Goal: Task Accomplishment & Management: Complete application form

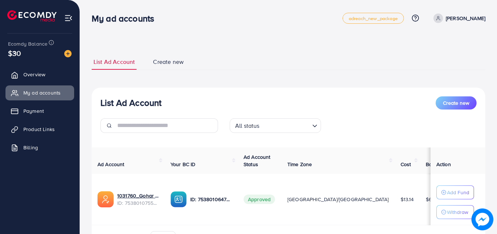
scroll to position [44, 0]
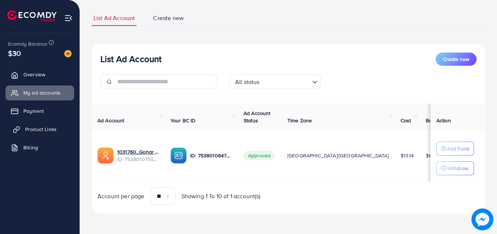
click at [55, 132] on span "Product Links" at bounding box center [40, 129] width 31 height 7
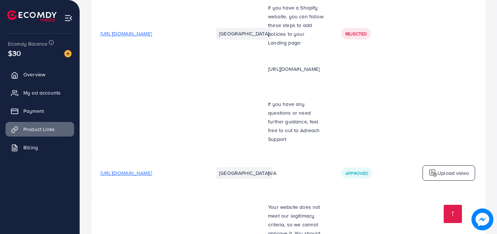
scroll to position [1022, 0]
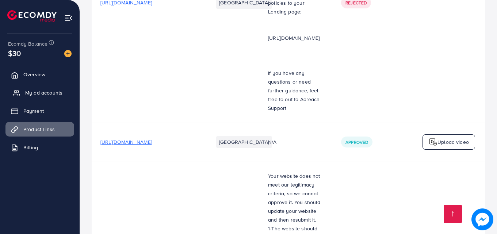
click at [54, 96] on span "My ad accounts" at bounding box center [43, 92] width 37 height 7
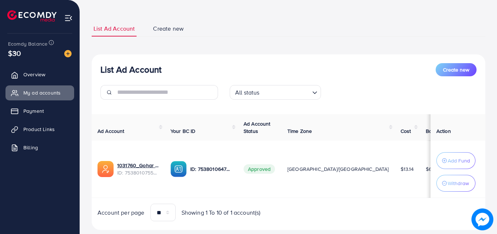
scroll to position [50, 0]
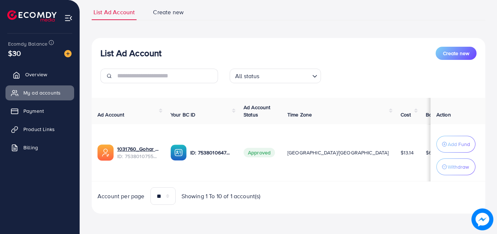
click at [43, 74] on span "Overview" at bounding box center [36, 74] width 22 height 7
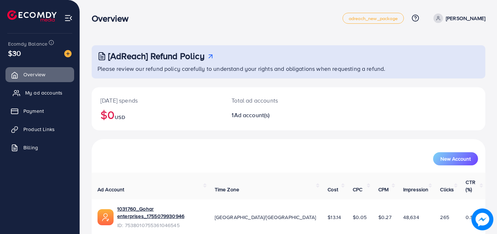
click at [24, 94] on link "My ad accounts" at bounding box center [39, 92] width 69 height 15
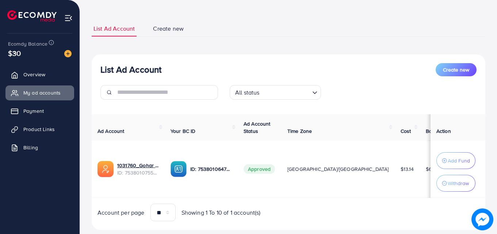
scroll to position [50, 0]
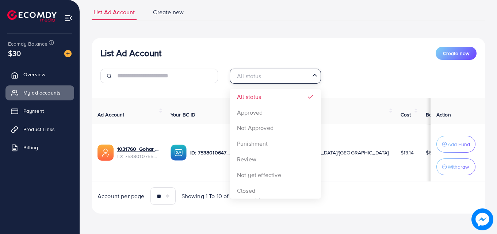
click at [277, 82] on div "All status Loading..." at bounding box center [275, 76] width 91 height 15
click at [277, 82] on div "All status Loading..." at bounding box center [275, 76] width 91 height 14
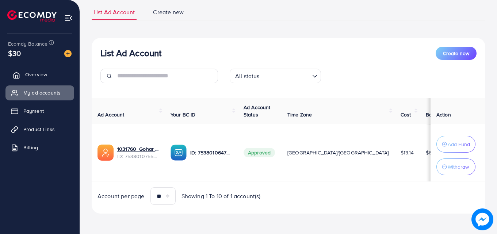
click at [46, 70] on link "Overview" at bounding box center [39, 74] width 69 height 15
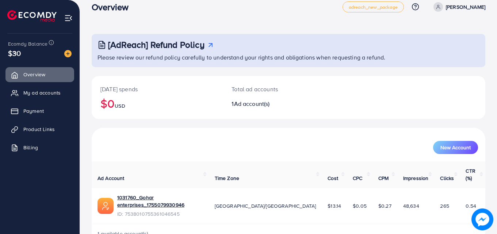
scroll to position [17, 0]
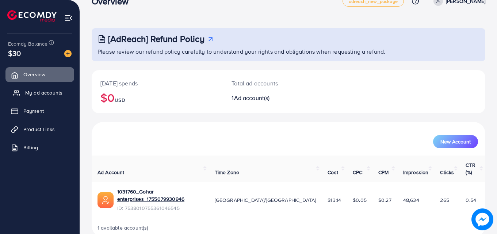
click at [53, 92] on span "My ad accounts" at bounding box center [43, 92] width 37 height 7
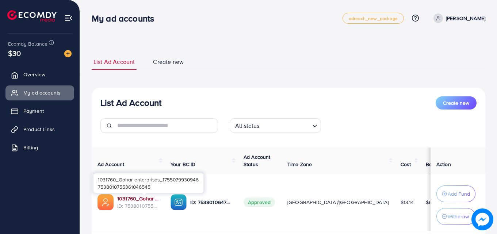
click at [145, 196] on link "1031760_Gohar enterprises_1755079930946" at bounding box center [138, 198] width 42 height 7
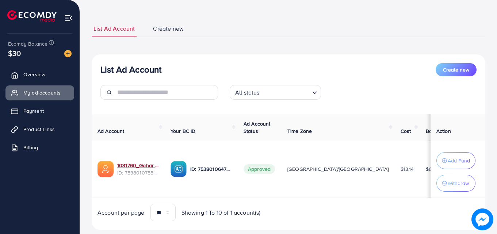
scroll to position [50, 0]
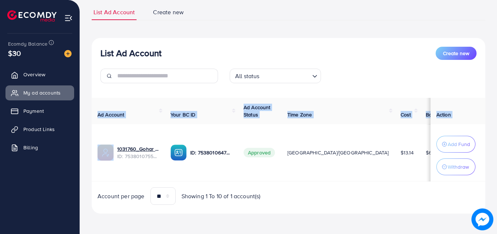
drag, startPoint x: 115, startPoint y: 147, endPoint x: 465, endPoint y: 181, distance: 351.7
click at [465, 181] on tr "1031760_Gohar enterprises_1755079930946 ID: 7538010755361046545 ID: 75380106477…" at bounding box center [299, 152] width 414 height 57
click at [318, 167] on td "[GEOGRAPHIC_DATA]/[GEOGRAPHIC_DATA]" at bounding box center [337, 152] width 113 height 57
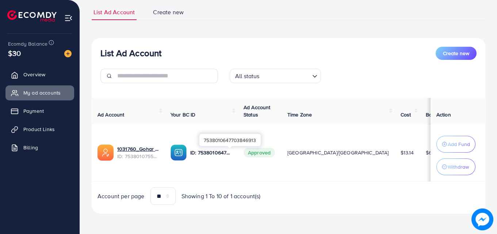
click at [214, 155] on p "ID: 7538010647703846913" at bounding box center [211, 152] width 42 height 9
click at [232, 153] on p "ID: 7538010647703846913" at bounding box center [211, 152] width 42 height 9
click at [272, 156] on span "Approved" at bounding box center [258, 152] width 31 height 9
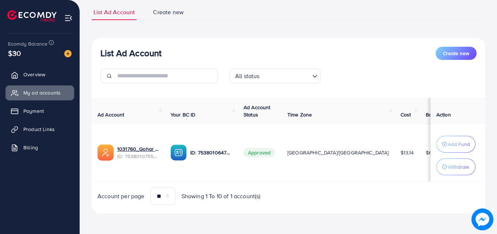
click at [269, 66] on div "List Ad Account Create new All status Loading..." at bounding box center [288, 68] width 393 height 42
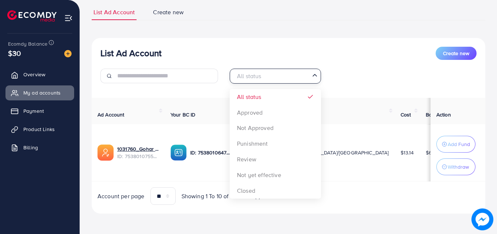
click at [273, 77] on input "Search for option" at bounding box center [271, 75] width 76 height 11
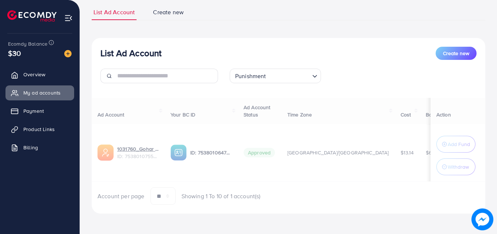
click at [265, 149] on div "List Ad Account Create new Punishment Loading... All status Approved Not Approv…" at bounding box center [288, 126] width 393 height 176
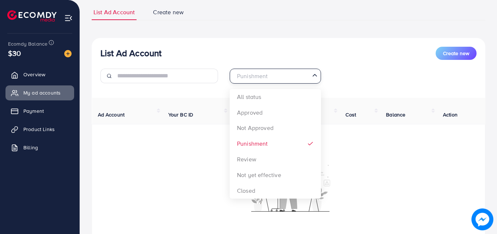
click at [246, 75] on div "Punishment" at bounding box center [271, 75] width 78 height 13
click at [263, 113] on div "List Ad Account Create new Punishment Loading... All status Approved Not Approv…" at bounding box center [288, 155] width 393 height 234
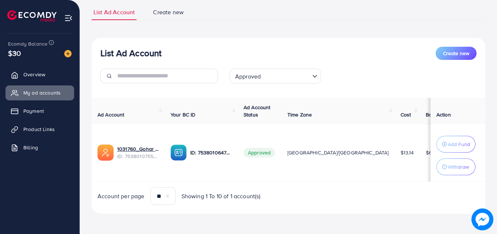
click at [267, 73] on input "Search for option" at bounding box center [286, 75] width 46 height 11
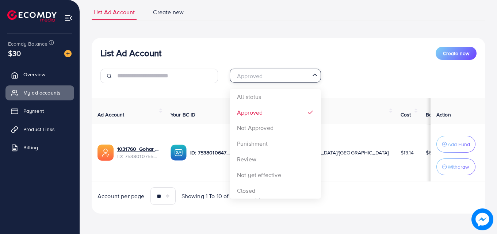
click at [266, 88] on div "Approved Loading... All status Approved Not Approved Punishment Review Not yet …" at bounding box center [288, 79] width 129 height 20
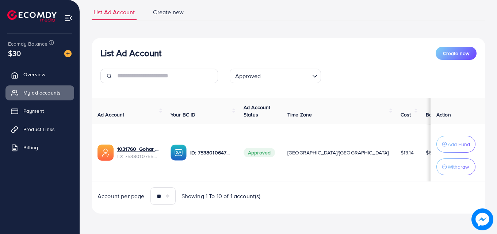
click at [265, 96] on div "List Ad Account Create new Approved Loading... All status Approved Not Approved…" at bounding box center [288, 126] width 393 height 176
click at [263, 78] on input "Search for option" at bounding box center [286, 75] width 46 height 11
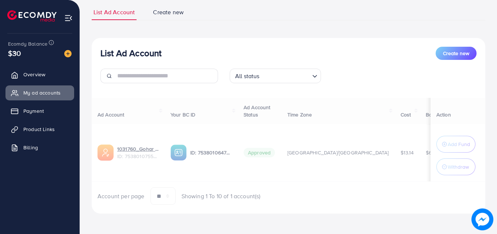
click at [259, 89] on div "List Ad Account Create new All status Loading... All status Approved Not Approv…" at bounding box center [288, 126] width 393 height 176
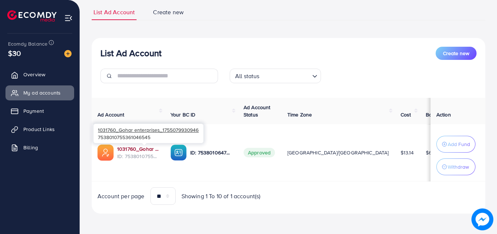
click at [146, 152] on link "1031760_Gohar enterprises_1755079930946" at bounding box center [138, 148] width 42 height 7
click at [149, 149] on link "1031760_Gohar enterprises_1755079930946" at bounding box center [138, 148] width 42 height 7
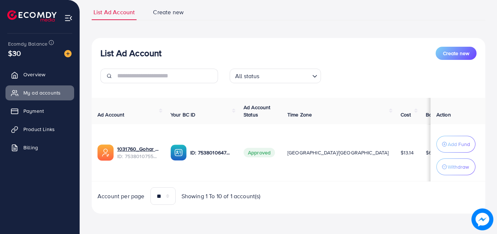
drag, startPoint x: 337, startPoint y: 149, endPoint x: 403, endPoint y: 156, distance: 66.0
click at [412, 158] on tr "1031760_Gohar enterprises_1755079930946 ID: 7538010755361046545 ID: 75380106477…" at bounding box center [299, 152] width 414 height 57
click at [426, 156] on span "$6.86" at bounding box center [432, 152] width 13 height 7
click at [232, 155] on p "ID: 7538010647703846913" at bounding box center [211, 152] width 42 height 9
click at [232, 158] on div "ID: 7538010647703846913" at bounding box center [200, 153] width 61 height 16
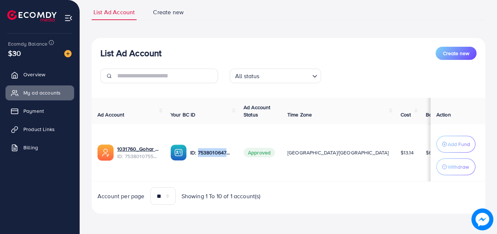
click at [232, 158] on div "ID: 7538010647703846913" at bounding box center [200, 153] width 61 height 16
click at [238, 157] on td "ID: 7538010647703846913" at bounding box center [201, 152] width 73 height 57
click at [238, 156] on td "ID: 7538010647703846913" at bounding box center [201, 152] width 73 height 57
click at [447, 55] on span "Create new" at bounding box center [456, 53] width 26 height 7
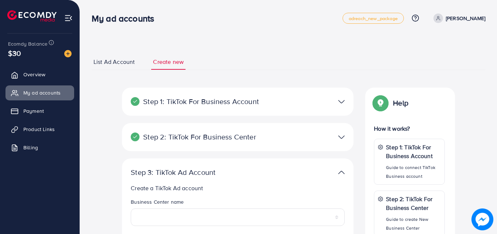
scroll to position [73, 0]
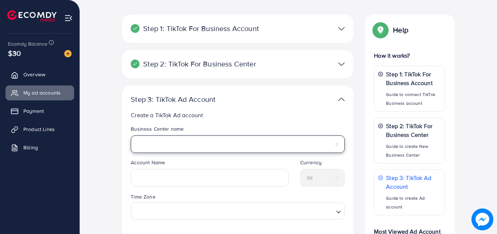
click at [196, 144] on select "**********" at bounding box center [238, 144] width 214 height 18
select select "**********"
click at [131, 135] on select "**********" at bounding box center [238, 144] width 214 height 18
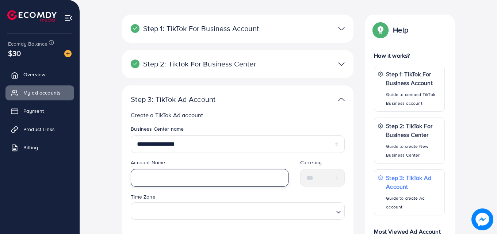
click at [178, 175] on input "text" at bounding box center [210, 178] width 158 height 18
type input "**********"
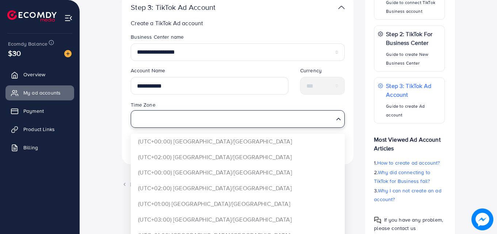
scroll to position [201, 0]
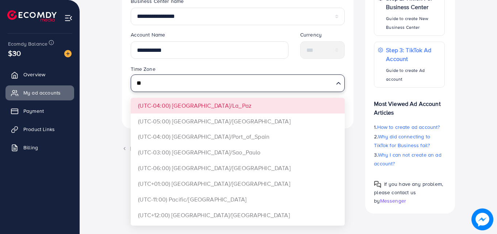
type input "*"
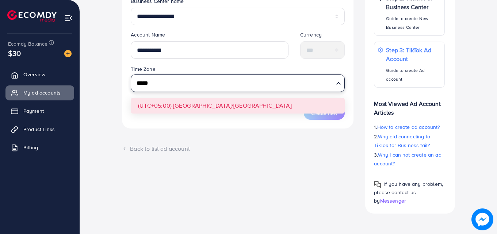
type input "*****"
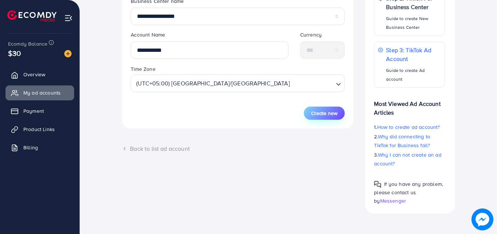
click at [337, 109] on button "Create new" at bounding box center [324, 113] width 41 height 13
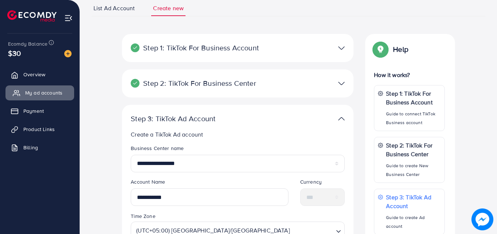
scroll to position [0, 0]
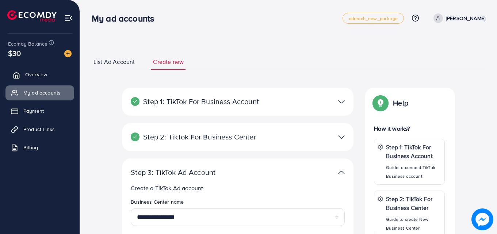
click at [38, 77] on span "Overview" at bounding box center [36, 74] width 22 height 7
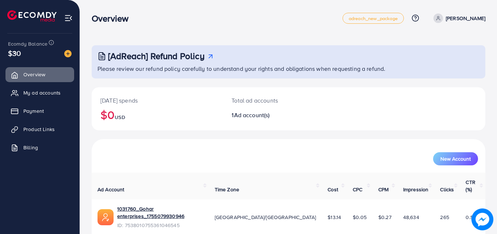
scroll to position [17, 0]
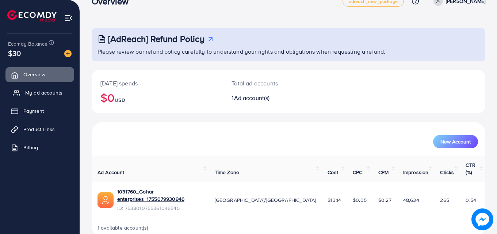
click at [42, 89] on span "My ad accounts" at bounding box center [43, 92] width 37 height 7
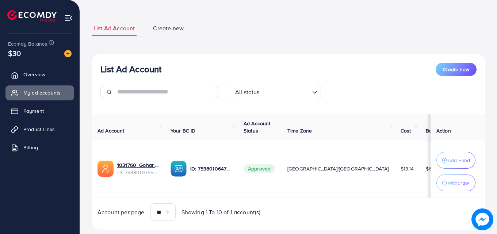
scroll to position [50, 0]
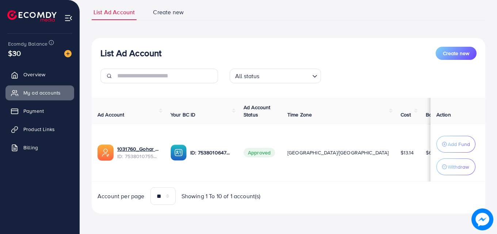
drag, startPoint x: 343, startPoint y: 180, endPoint x: 383, endPoint y: 181, distance: 39.8
click at [383, 181] on tr "1031760_Gohar enterprises_1755079930946 ID: 7538010755361046545 ID: 75380106477…" at bounding box center [299, 152] width 414 height 57
